Goal: Information Seeking & Learning: Learn about a topic

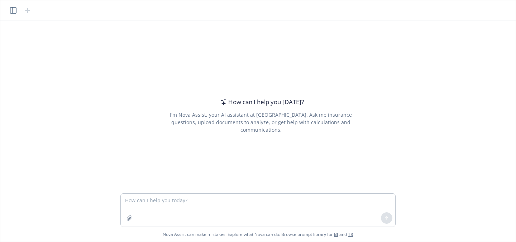
click at [14, 6] on button "button" at bounding box center [13, 10] width 9 height 9
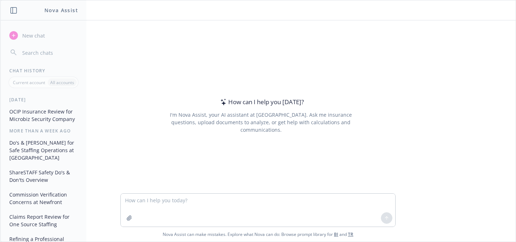
scroll to position [124, 0]
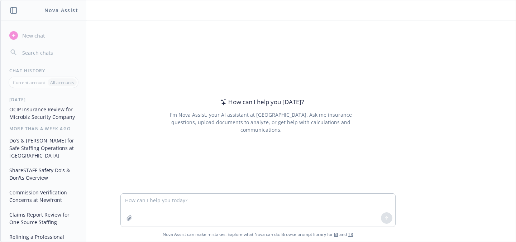
click at [43, 120] on button "OCIP Insurance Review for Microbiz Security Company" at bounding box center [43, 113] width 74 height 19
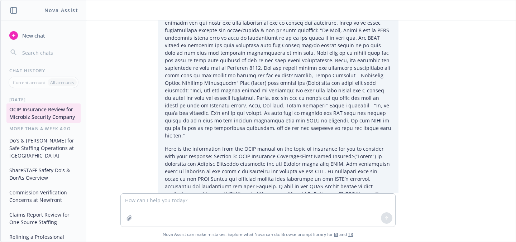
scroll to position [0, 0]
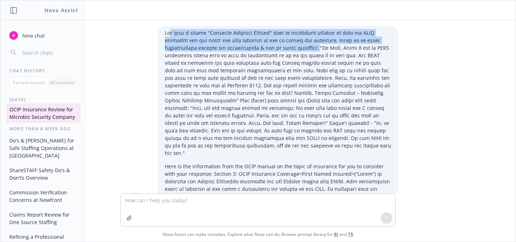
drag, startPoint x: 323, startPoint y: 48, endPoint x: 168, endPoint y: 32, distance: 156.1
click at [168, 32] on p at bounding box center [278, 93] width 227 height 128
click at [182, 49] on p at bounding box center [278, 93] width 227 height 128
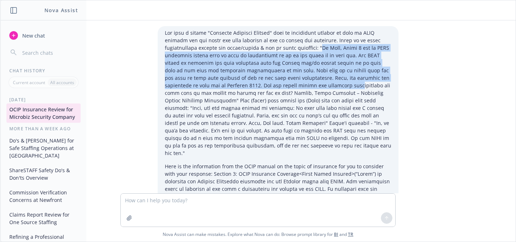
drag, startPoint x: 324, startPoint y: 47, endPoint x: 331, endPoint y: 84, distance: 37.5
click at [331, 84] on p at bounding box center [278, 93] width 227 height 128
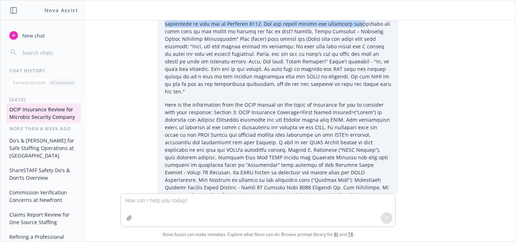
scroll to position [61, 0]
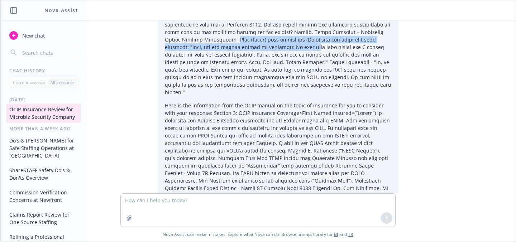
drag, startPoint x: 187, startPoint y: 40, endPoint x: 254, endPoint y: 44, distance: 66.4
click at [254, 44] on p at bounding box center [278, 32] width 227 height 128
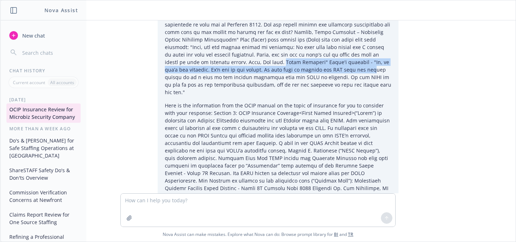
drag, startPoint x: 236, startPoint y: 64, endPoint x: 315, endPoint y: 68, distance: 79.7
click at [315, 68] on p at bounding box center [278, 32] width 227 height 128
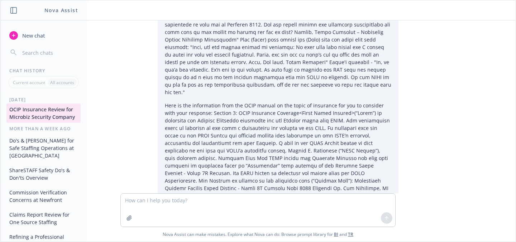
drag, startPoint x: 165, startPoint y: 97, endPoint x: 269, endPoint y: 101, distance: 103.7
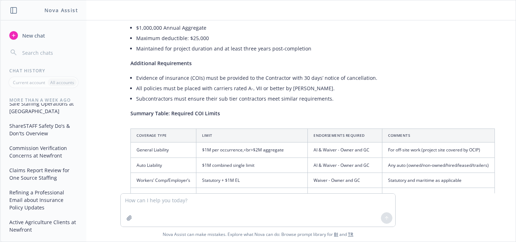
scroll to position [184, 0]
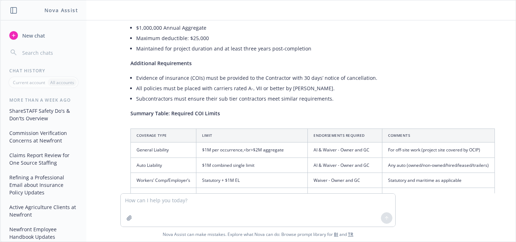
click at [37, 169] on button "Claims Report Review for One Source Staffing" at bounding box center [43, 158] width 74 height 19
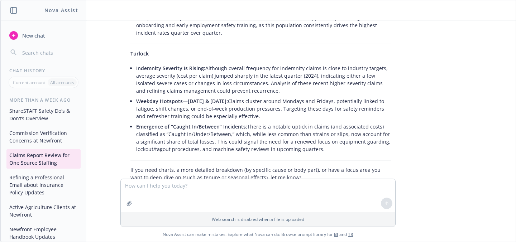
scroll to position [1756, 0]
